Goal: Information Seeking & Learning: Check status

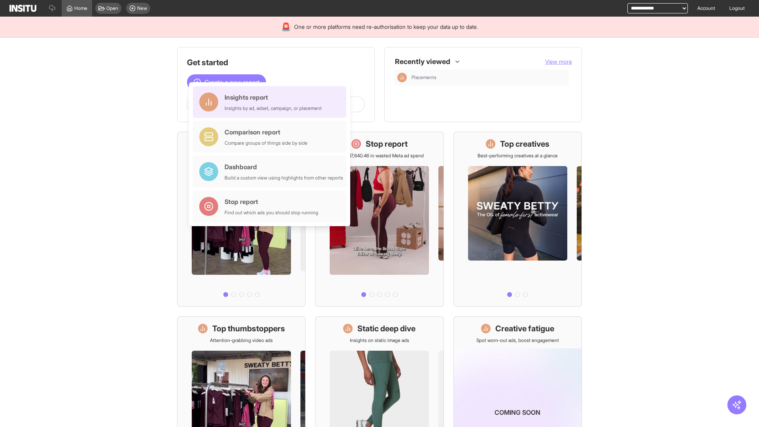
click at [272, 102] on div "Insights report Insights by ad, adset, campaign, or placement" at bounding box center [272, 101] width 97 height 19
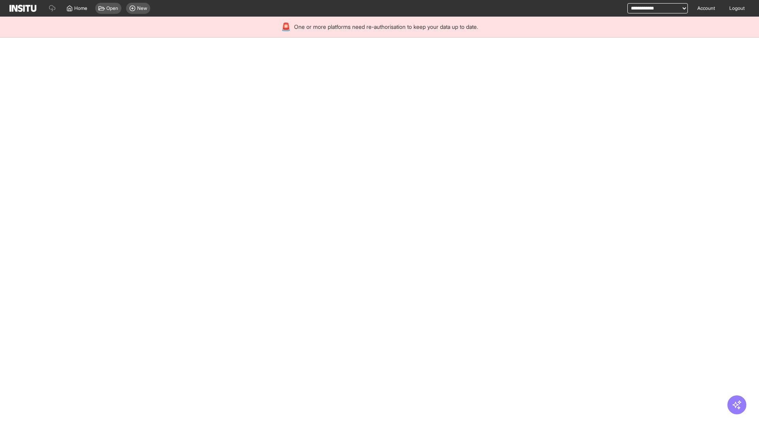
select select "**"
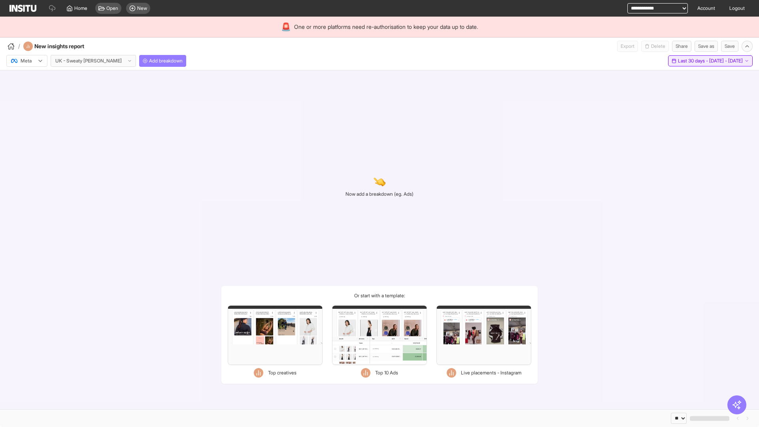
click at [693, 61] on span "Last 30 days - [DATE] - [DATE]" at bounding box center [710, 61] width 65 height 6
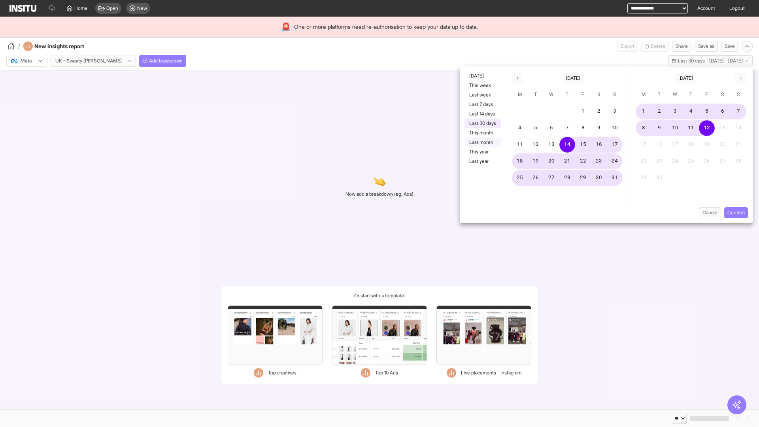
click at [482, 142] on button "Last month" at bounding box center [482, 142] width 36 height 9
